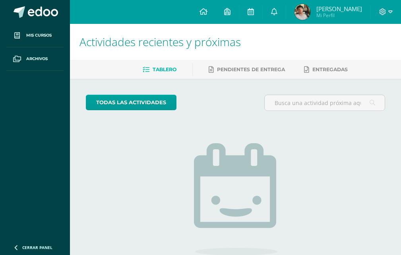
click at [327, 8] on span "[PERSON_NAME]" at bounding box center [339, 9] width 46 height 8
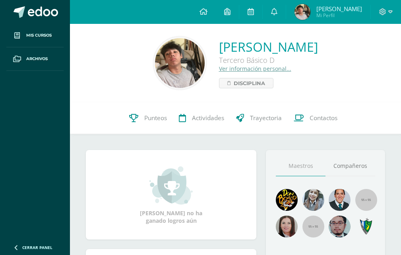
click at [212, 17] on link at bounding box center [203, 12] width 25 height 24
